Goal: Information Seeking & Learning: Learn about a topic

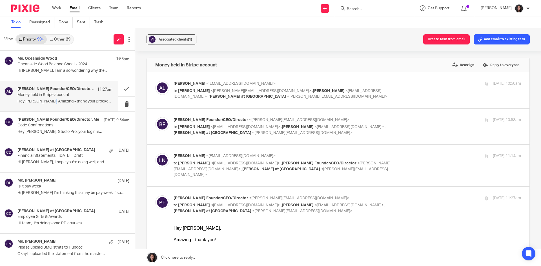
scroll to position [225, 0]
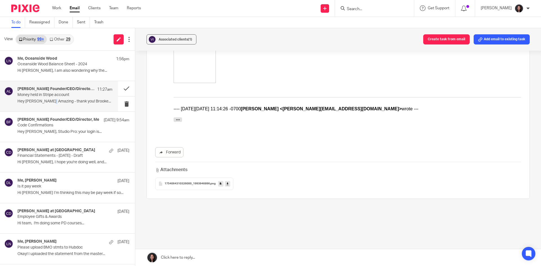
click at [60, 39] on link "Other 29" at bounding box center [60, 39] width 26 height 9
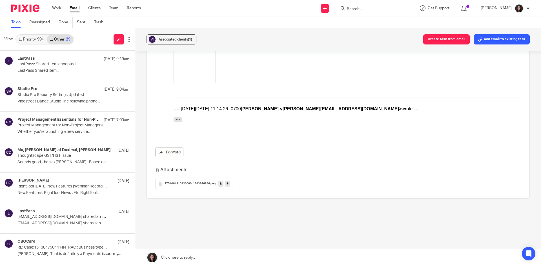
click at [40, 38] on div "99+" at bounding box center [40, 39] width 7 height 4
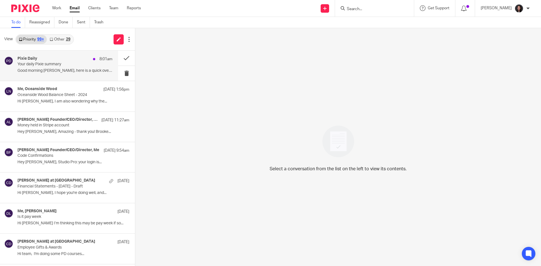
click at [61, 68] on div "Pixie Daily 8:01am Your daily Pixie summary Good morning [PERSON_NAME], here is…" at bounding box center [64, 65] width 95 height 19
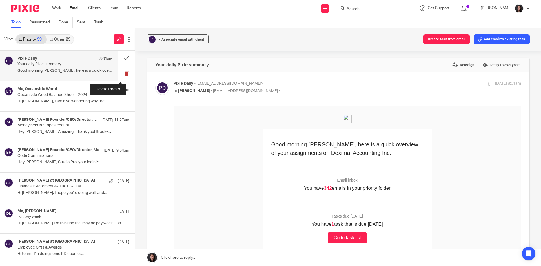
click at [118, 73] on button at bounding box center [126, 73] width 17 height 15
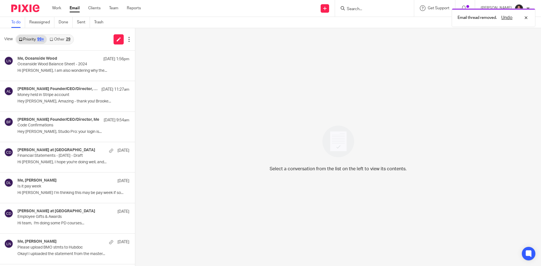
click at [57, 40] on link "Other 29" at bounding box center [60, 39] width 26 height 9
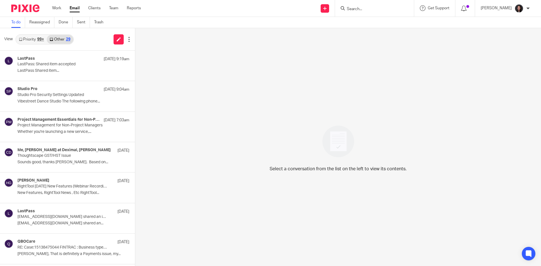
click at [27, 35] on link "Priority 99+" at bounding box center [31, 39] width 31 height 9
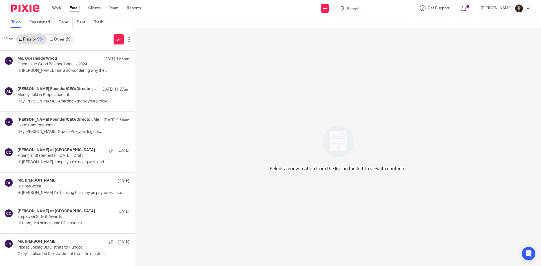
click at [61, 39] on link "Other 29" at bounding box center [60, 39] width 26 height 9
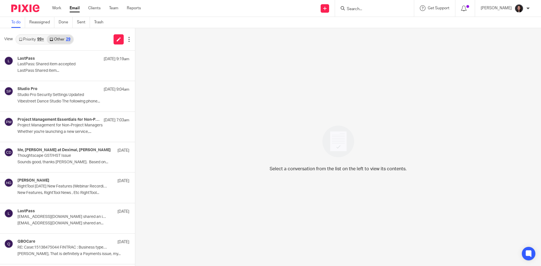
click at [34, 39] on link "Priority 99+" at bounding box center [31, 39] width 31 height 9
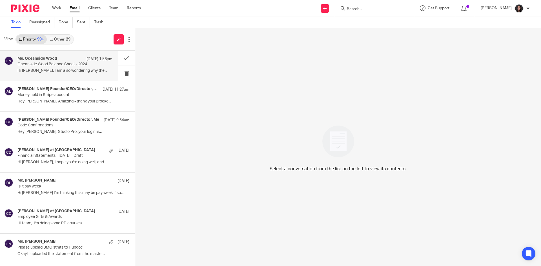
click at [64, 66] on p "Oceanside Wood Balance Sheet - 2024" at bounding box center [55, 64] width 76 height 5
